Goal: Task Accomplishment & Management: Manage account settings

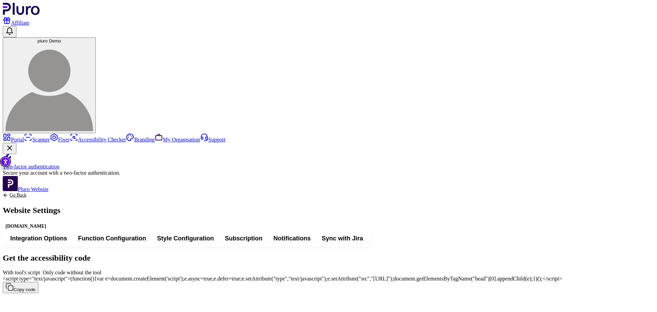
click at [146, 234] on span "Function Configuration" at bounding box center [112, 238] width 68 height 8
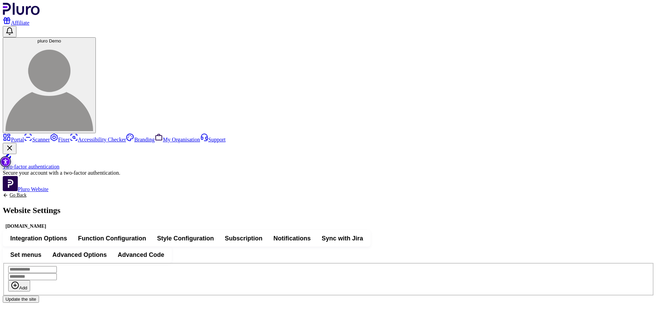
click at [107, 250] on span "Advanced Options" at bounding box center [79, 254] width 54 height 8
type input "*******"
click at [164, 250] on span "Advanced Code" at bounding box center [141, 254] width 47 height 8
click at [112, 248] on button "Advanced Options" at bounding box center [79, 254] width 65 height 12
click at [158, 271] on span "Blocks Configurations" at bounding box center [125, 275] width 66 height 8
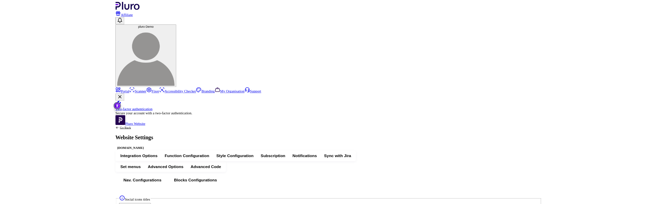
scroll to position [171, 0]
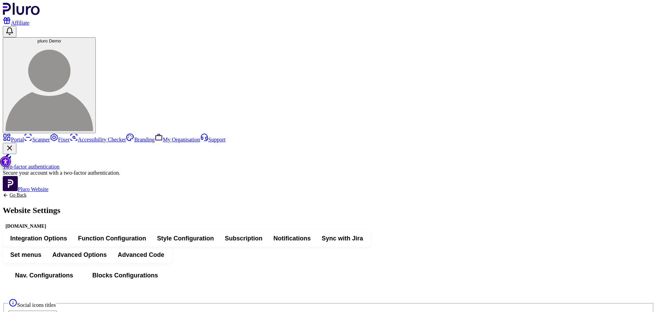
drag, startPoint x: 244, startPoint y: 221, endPoint x: 241, endPoint y: 221, distance: 3.5
drag, startPoint x: 242, startPoint y: 219, endPoint x: 198, endPoint y: 219, distance: 43.5
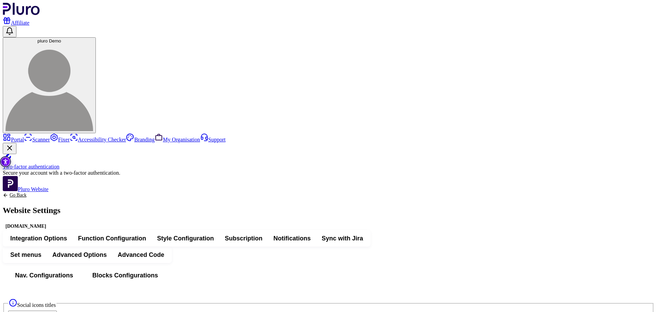
drag, startPoint x: 248, startPoint y: 217, endPoint x: 242, endPoint y: 222, distance: 7.8
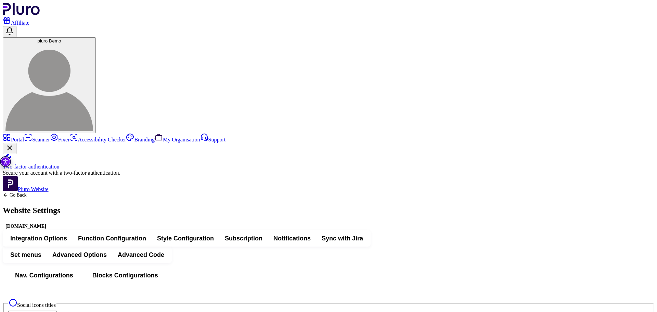
drag, startPoint x: 237, startPoint y: 218, endPoint x: 285, endPoint y: 219, distance: 47.2
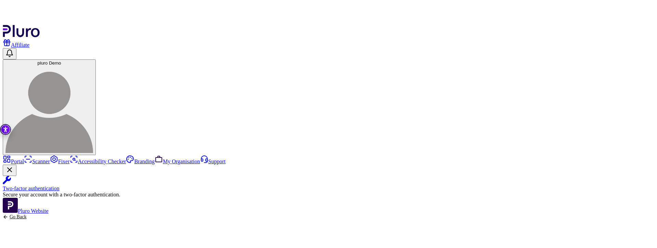
scroll to position [240, 0]
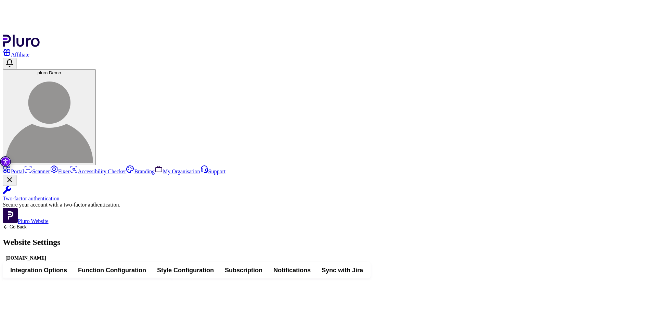
scroll to position [0, 0]
